Goal: Task Accomplishment & Management: Manage account settings

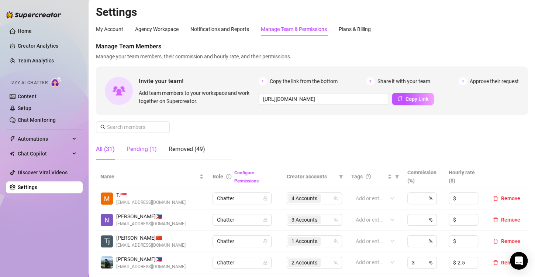
click at [144, 149] on div "Pending (1)" at bounding box center [142, 149] width 30 height 9
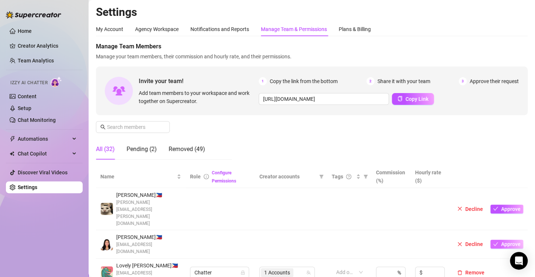
click at [501, 241] on span "Approve" at bounding box center [511, 244] width 20 height 6
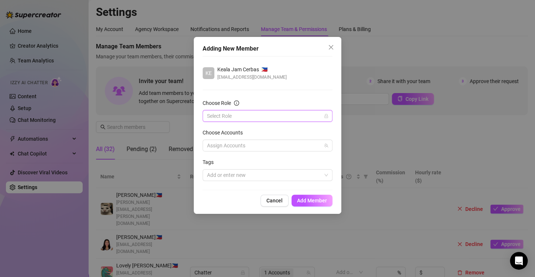
click at [226, 118] on input "Choose Role" at bounding box center [264, 115] width 114 height 11
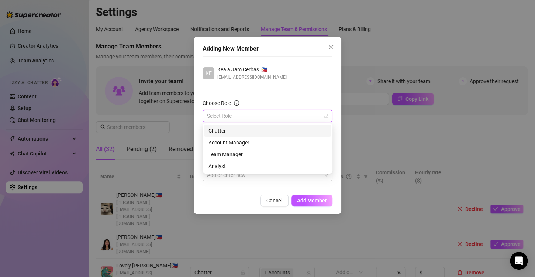
click at [224, 131] on div "Chatter" at bounding box center [267, 131] width 118 height 8
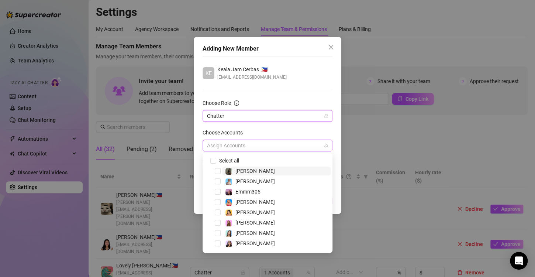
click at [231, 142] on div at bounding box center [263, 145] width 119 height 10
click at [218, 182] on span "Select tree node" at bounding box center [218, 181] width 6 height 6
click at [488, 134] on div "Adding New Member KE Keala Jam Cerbas 🇵🇭 hotkissesgirly@gmail.com Choose Role C…" at bounding box center [267, 138] width 535 height 277
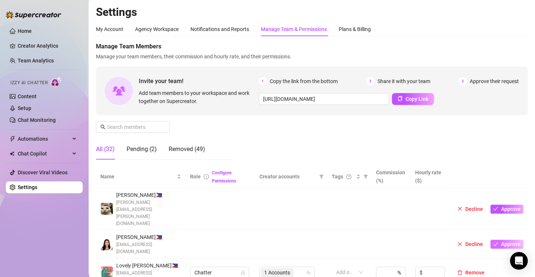
click at [501, 241] on span "Approve" at bounding box center [511, 244] width 20 height 6
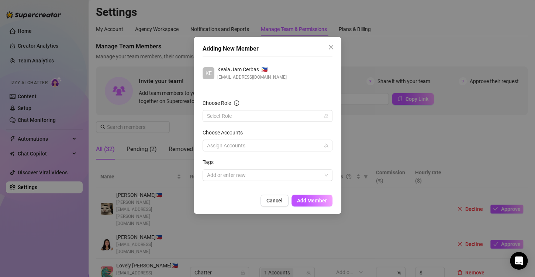
click at [218, 108] on div "Choose Role" at bounding box center [268, 104] width 130 height 11
click at [220, 115] on input "Choose Role" at bounding box center [264, 115] width 114 height 11
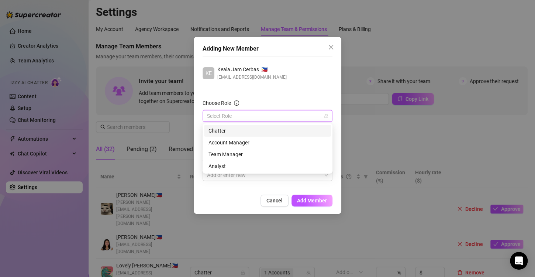
click at [219, 132] on div "Chatter" at bounding box center [267, 131] width 118 height 8
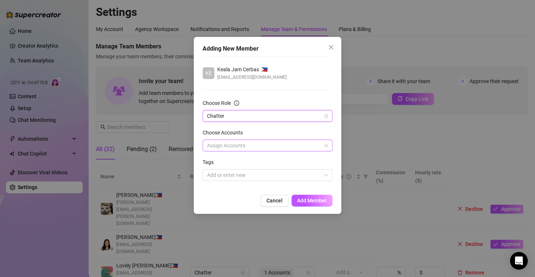
click at [246, 142] on div at bounding box center [263, 145] width 119 height 10
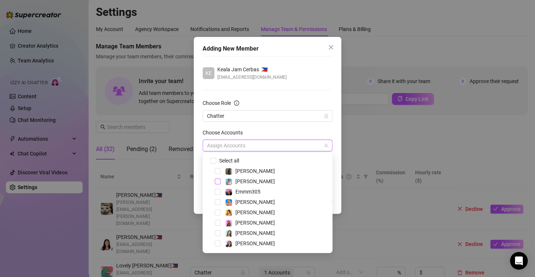
click at [217, 182] on span "Select tree node" at bounding box center [218, 181] width 6 height 6
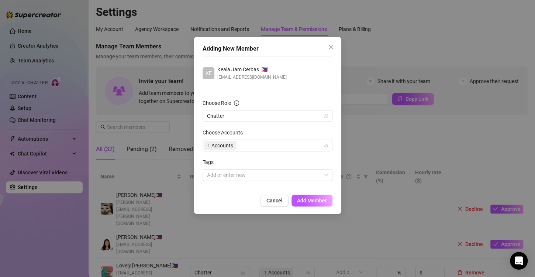
click at [301, 73] on div "KE Keala Jam Cerbas 🇵🇭 hotkissesgirly@gmail.com" at bounding box center [268, 72] width 130 height 15
click at [304, 201] on span "Add Member" at bounding box center [312, 200] width 30 height 6
